Goal: Communication & Community: Answer question/provide support

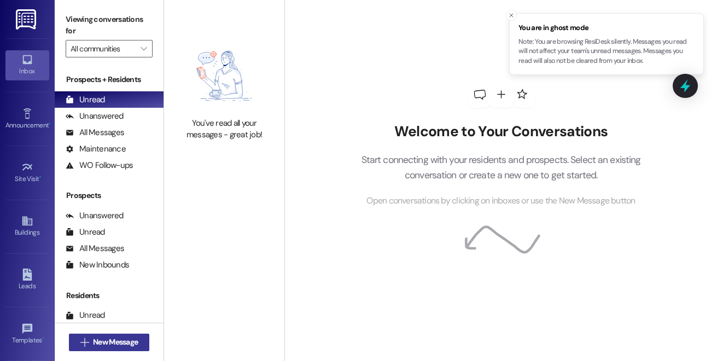
click at [142, 341] on button " New Message" at bounding box center [109, 342] width 81 height 17
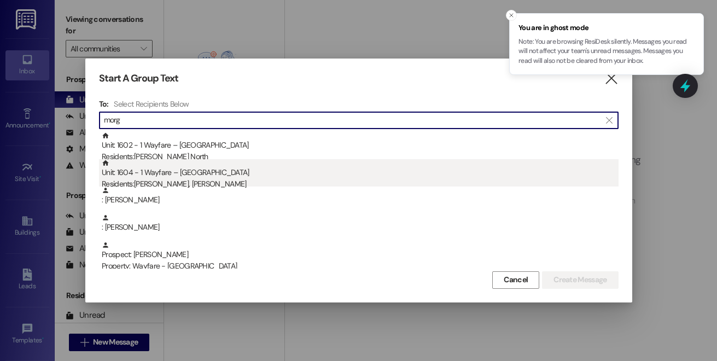
type input "morg"
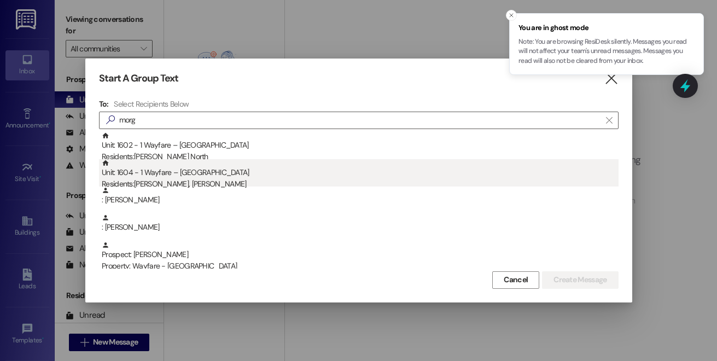
click at [249, 178] on div "Residents: Sara Norwood, Morgan Norwood" at bounding box center [360, 183] width 517 height 11
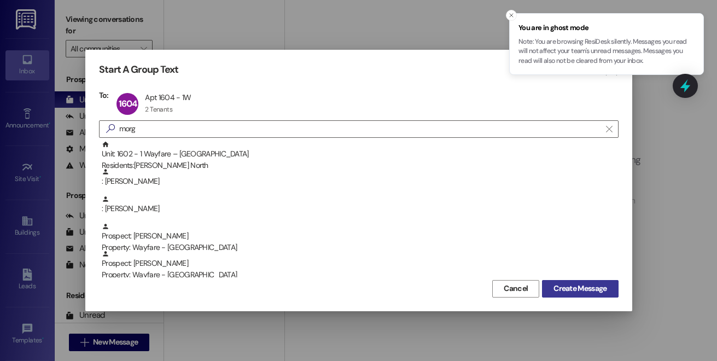
click at [547, 291] on button "Create Message" at bounding box center [580, 288] width 76 height 17
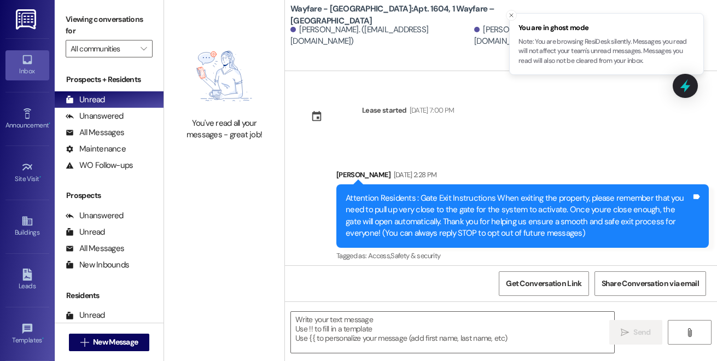
drag, startPoint x: 538, startPoint y: 287, endPoint x: 485, endPoint y: 273, distance: 54.3
click at [485, 273] on div "Get Conversation Link Share Conversation via email" at bounding box center [501, 283] width 432 height 36
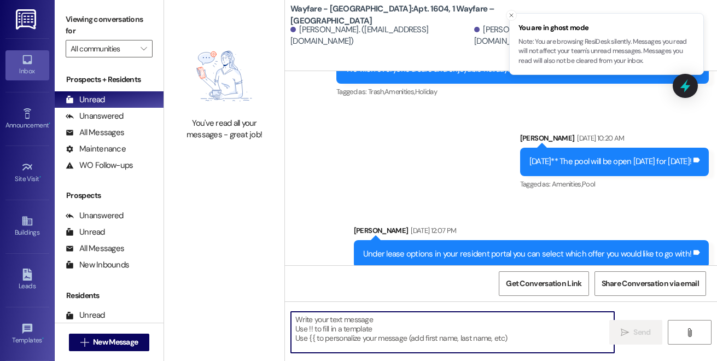
click at [377, 334] on textarea at bounding box center [452, 332] width 323 height 41
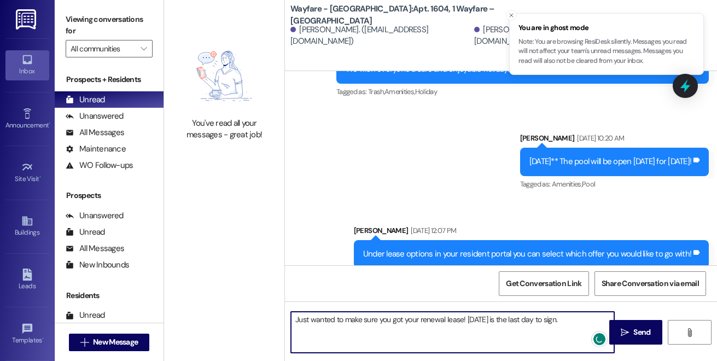
type textarea "Just wanted to make sure you got your renewal lease! Today is the last day to s…"
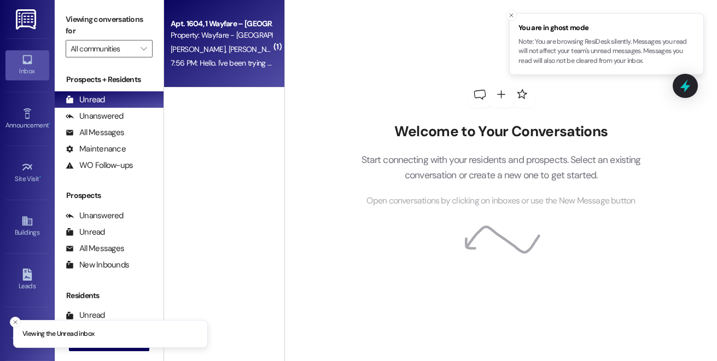
click at [242, 56] on div "7:56 PM: Hello. I've been trying to contact you all. Did you receive that messa…" at bounding box center [221, 63] width 103 height 14
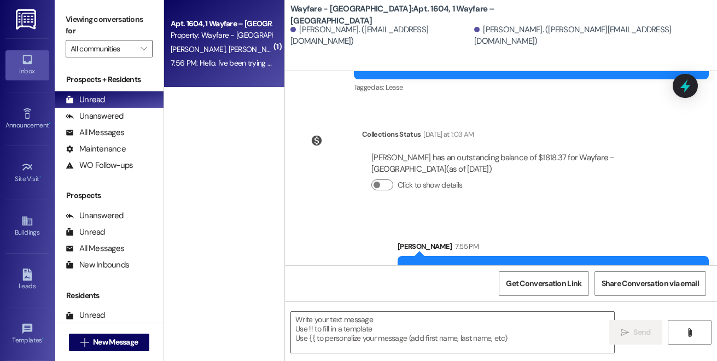
scroll to position [8655, 0]
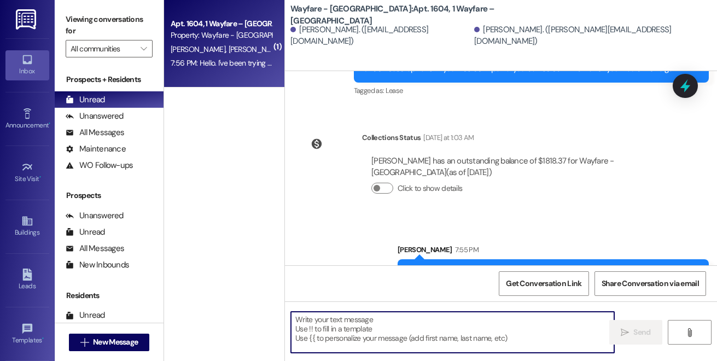
click at [310, 334] on textarea at bounding box center [452, 332] width 323 height 41
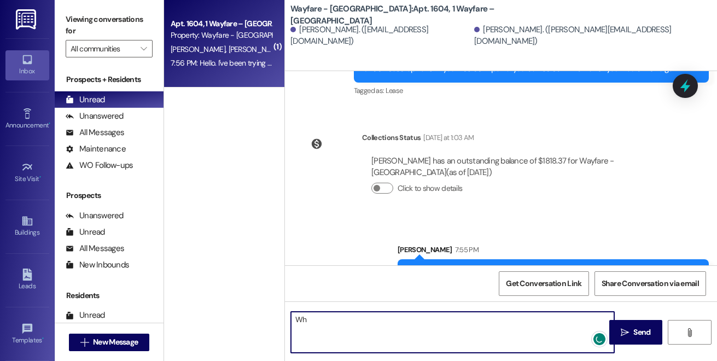
type textarea "W"
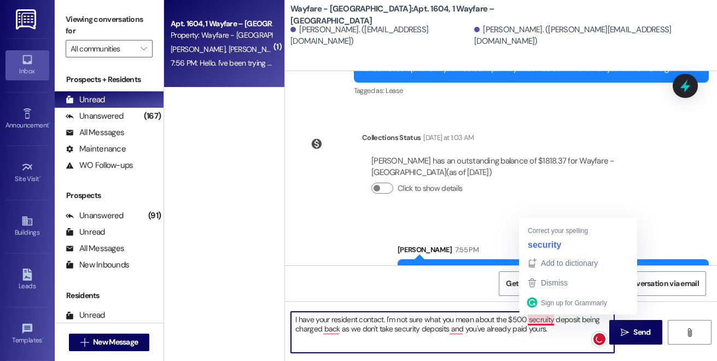
click at [538, 318] on textarea "I have your resident contact. I'm not sure what you mean about the $500 secruit…" at bounding box center [452, 332] width 323 height 41
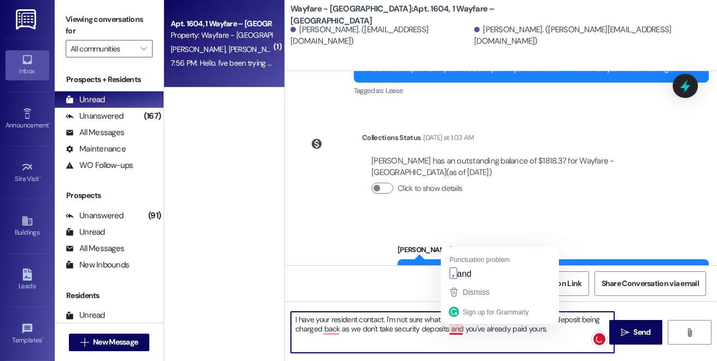
click at [453, 328] on textarea "I have your resident contact. I'm not sure what you mean about the $500 securit…" at bounding box center [452, 332] width 323 height 41
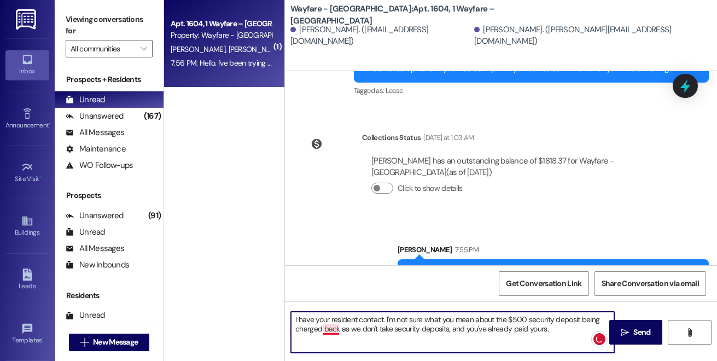
click at [330, 330] on textarea "I have your resident contact. I'm not sure what you mean about the $500 securit…" at bounding box center [452, 332] width 323 height 41
click at [553, 330] on textarea "I have your resident contact. I'm not sure what you mean about the $500 securit…" at bounding box center [452, 332] width 323 height 41
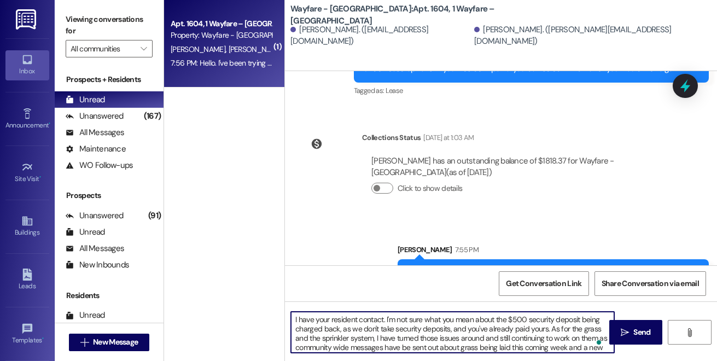
scroll to position [9, 0]
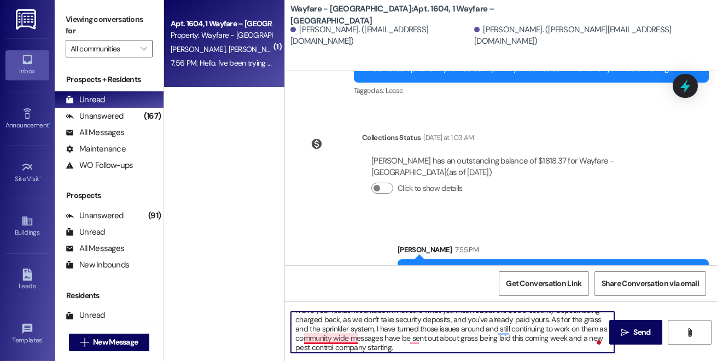
click at [345, 336] on textarea "I have your resident contact. I'm not sure what you mean about the $500 securit…" at bounding box center [452, 332] width 323 height 41
click at [419, 343] on textarea "I have your resident contact. I'm not sure what you mean about the $500 securit…" at bounding box center [452, 332] width 323 height 41
click at [502, 330] on textarea "I have your resident contact. I'm not sure what you mean about the $500 securit…" at bounding box center [452, 332] width 323 height 41
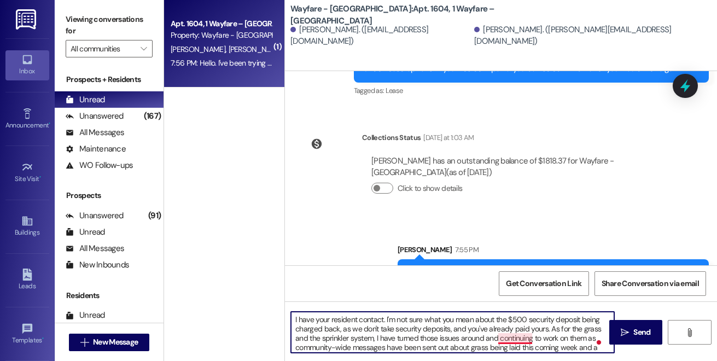
scroll to position [0, 0]
drag, startPoint x: 386, startPoint y: 320, endPoint x: 282, endPoint y: 316, distance: 103.5
click at [282, 316] on div "( 1 ) Apt. 1604, 1 Wayfare – Cumberland Park Property: Wayfare - Cumberland Par…" at bounding box center [440, 180] width 553 height 361
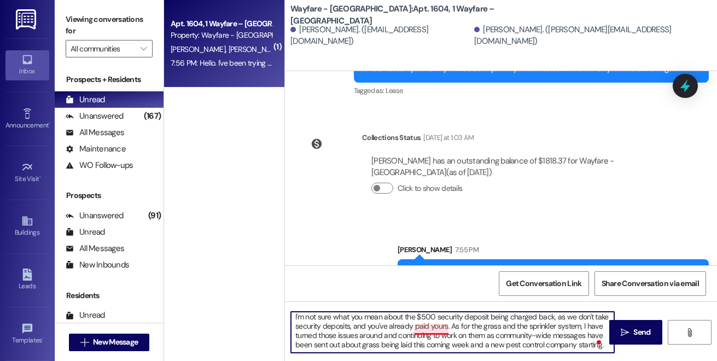
click at [425, 330] on textarea "I'm not sure what you mean about the $500 security deposit being charged back, …" at bounding box center [452, 332] width 323 height 41
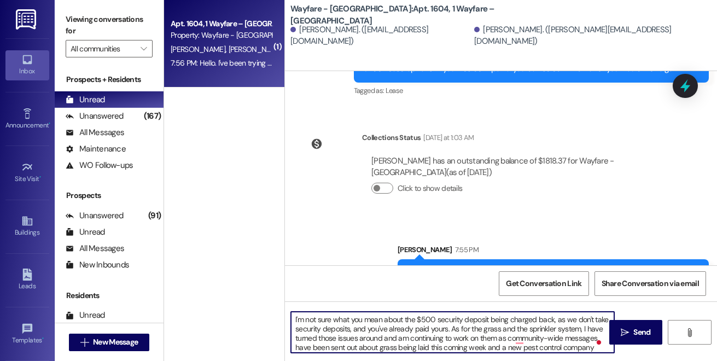
scroll to position [0, 0]
click at [460, 331] on textarea "I'm not sure what you mean about the $500 security deposit being charged back, …" at bounding box center [452, 332] width 323 height 41
click at [461, 331] on textarea "I'm not sure what you mean about the $500 security deposit being charged back, …" at bounding box center [452, 332] width 323 height 41
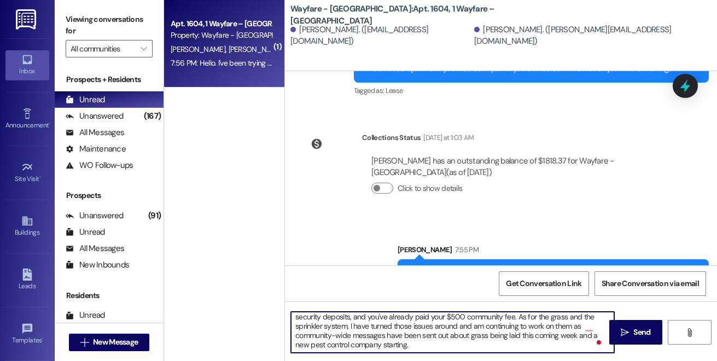
scroll to position [12, 0]
click at [586, 326] on textarea "I'm not sure what you mean about the $500 security deposit being charged back, …" at bounding box center [452, 332] width 323 height 41
click at [413, 348] on textarea "I'm not sure what you mean about the $500 security deposit being charged back, …" at bounding box center [452, 332] width 323 height 41
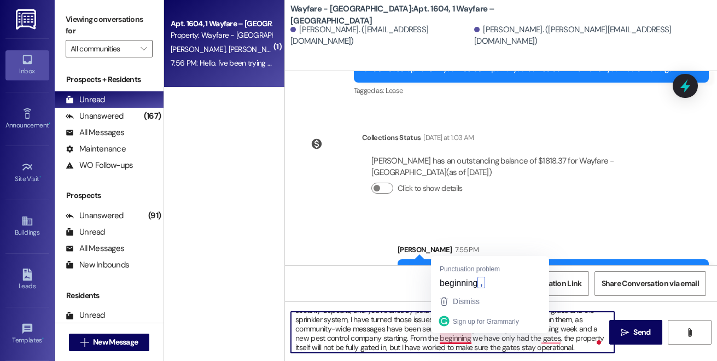
click at [453, 334] on textarea "I'm not sure what you mean about the $500 security deposit being charged back, …" at bounding box center [452, 332] width 323 height 41
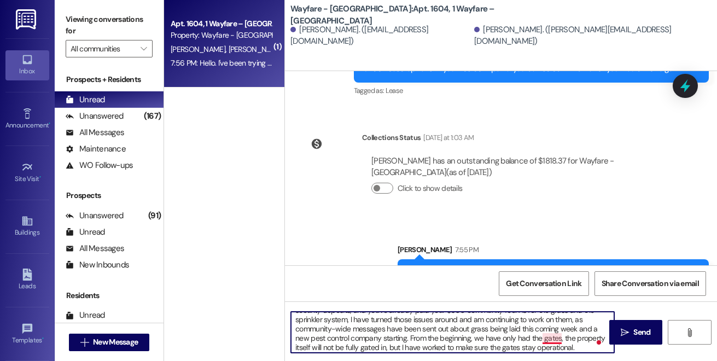
click at [555, 342] on textarea "I'm not sure what you mean about the $500 security deposit being charged back, …" at bounding box center [452, 332] width 323 height 41
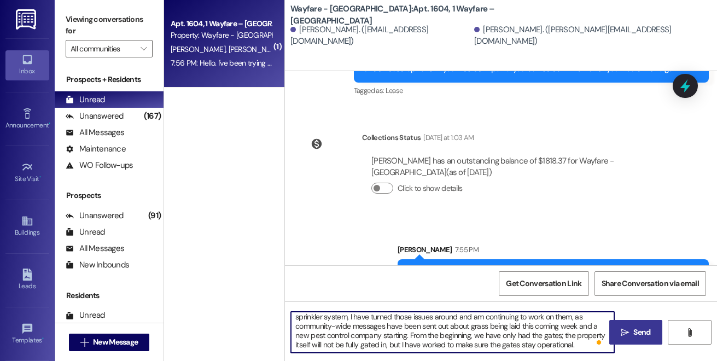
type textarea "I'm not sure what you mean about the $500 security deposit being charged back, …"
click at [616, 337] on button " Send" at bounding box center [635, 332] width 53 height 25
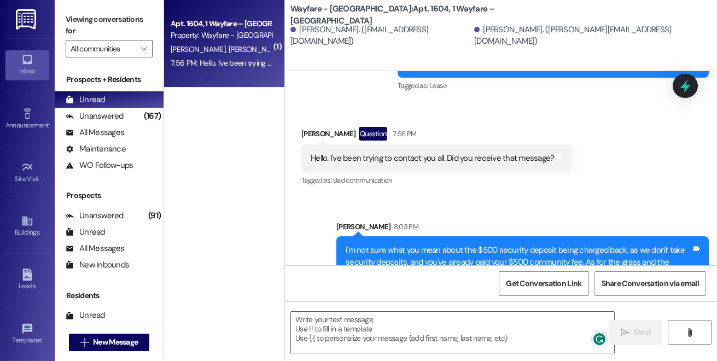
scroll to position [8864, 0]
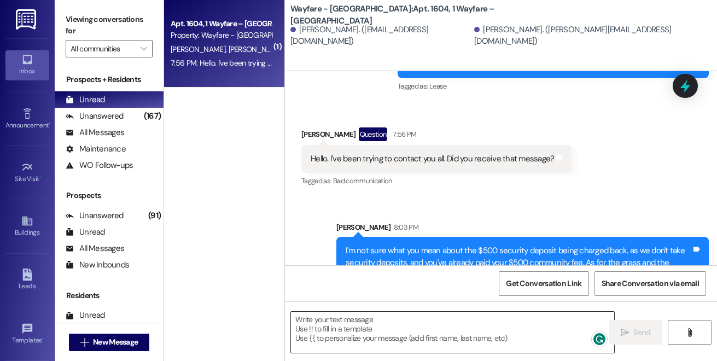
click at [329, 321] on textarea at bounding box center [452, 332] width 323 height 41
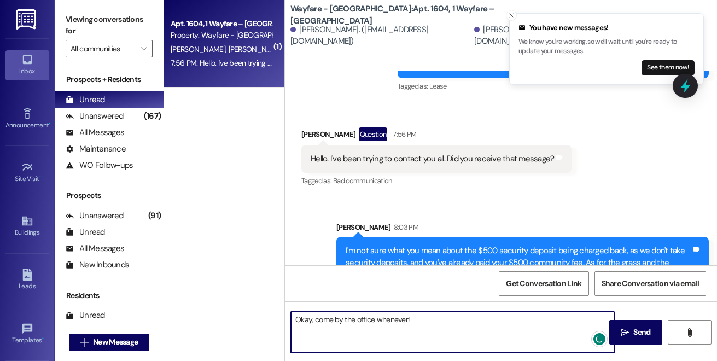
type textarea "Okay, come by the office whenever!"
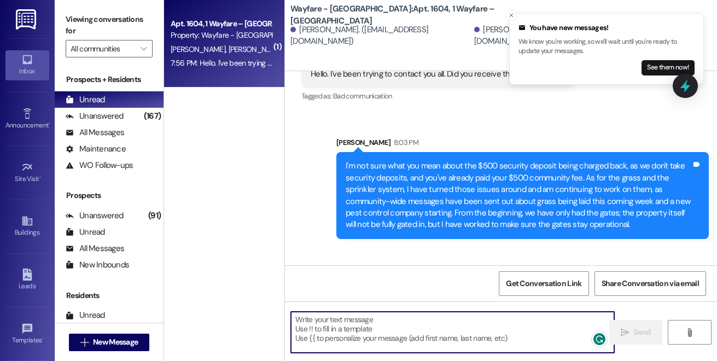
scroll to position [0, 0]
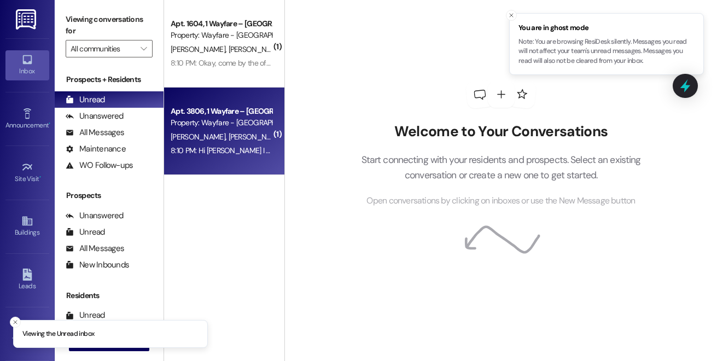
click at [227, 126] on div "Property: Wayfare - [GEOGRAPHIC_DATA]" at bounding box center [221, 122] width 101 height 11
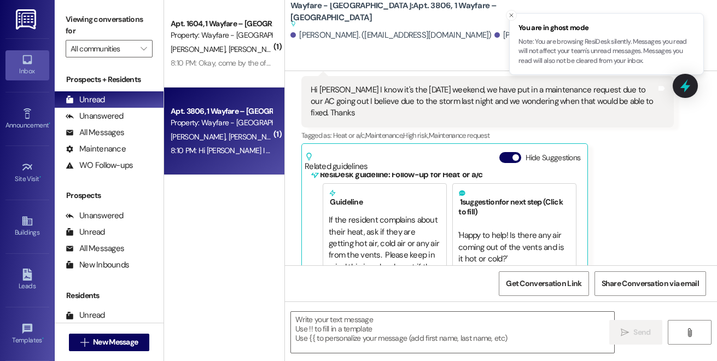
scroll to position [2878, 0]
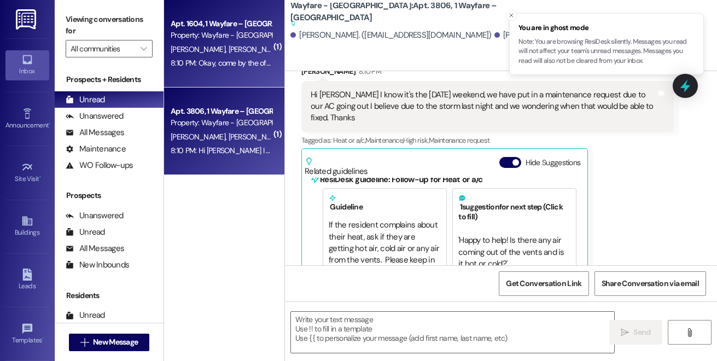
click at [259, 43] on div "M. Norwood S. Norwood" at bounding box center [221, 50] width 103 height 14
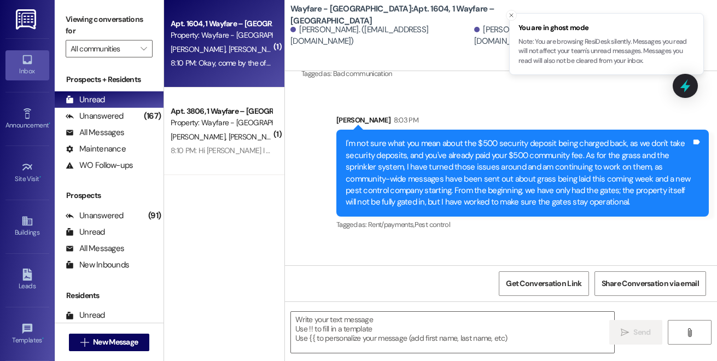
scroll to position [0, 0]
